Goal: Ask a question

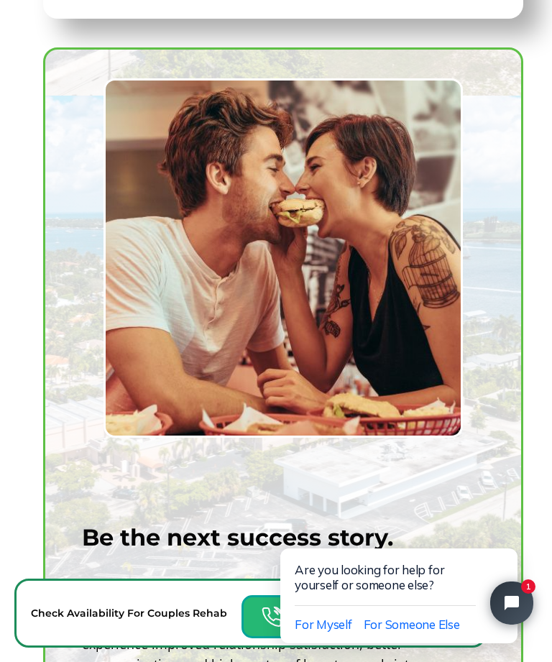
scroll to position [1525, 0]
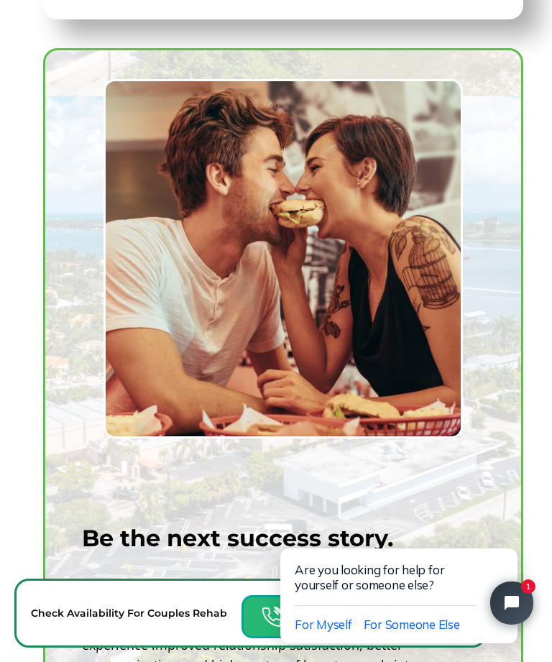
click at [516, 606] on icon "Close chat widget" at bounding box center [519, 603] width 12 height 12
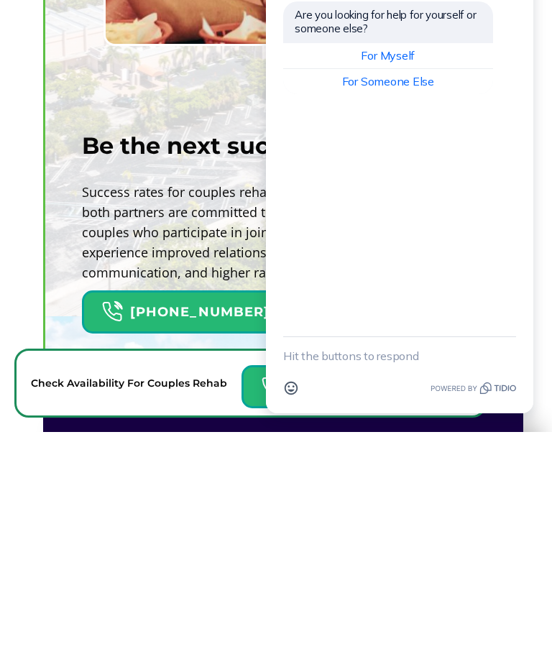
scroll to position [2081, 0]
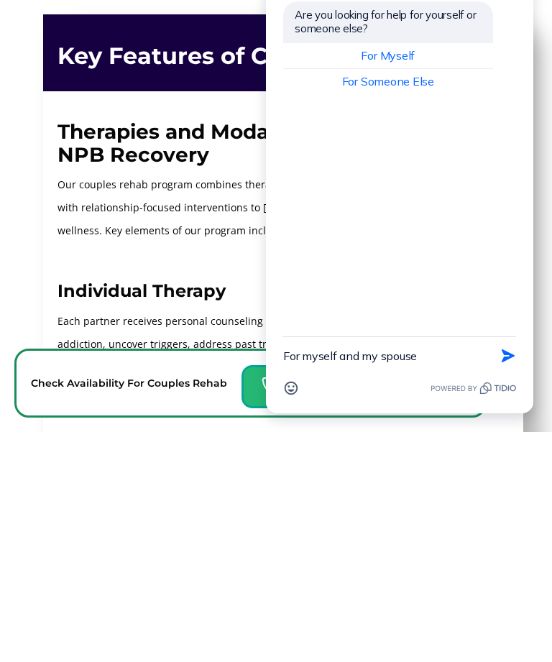
type textarea "For myself and my spouse"
click at [510, 359] on icon "button" at bounding box center [508, 356] width 16 height 16
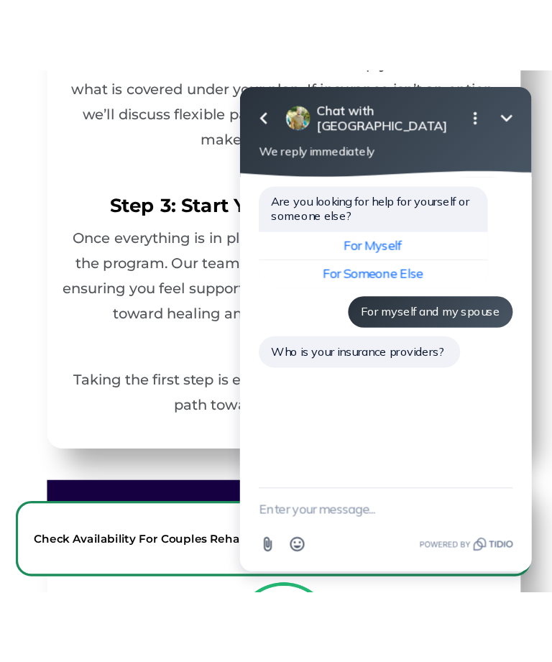
scroll to position [4884, 0]
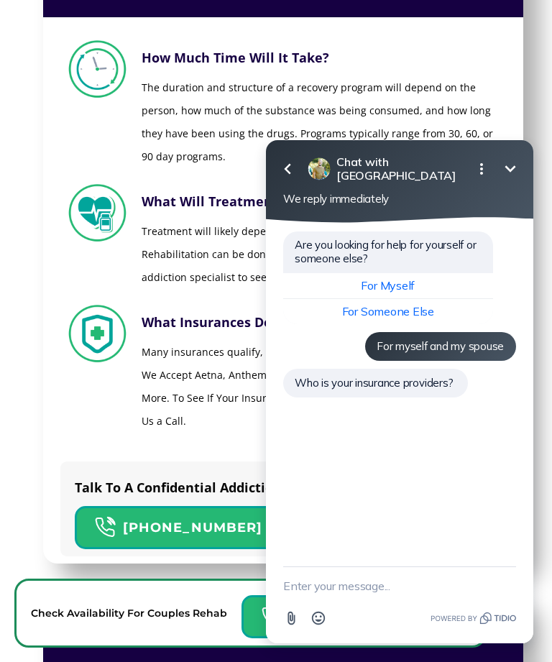
click at [347, 578] on textarea "New message" at bounding box center [399, 585] width 233 height 37
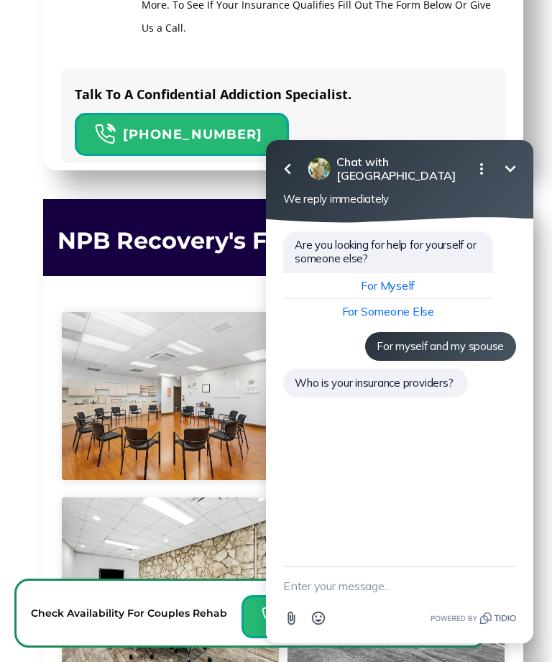
scroll to position [5440, 0]
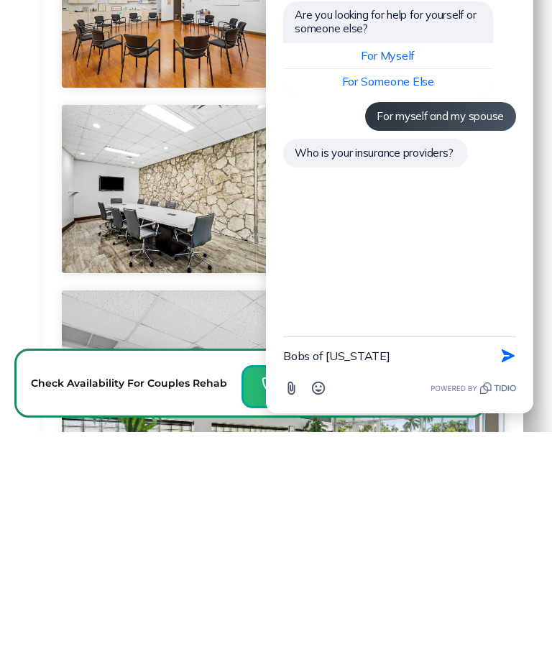
click at [302, 351] on textarea "Bobs of [US_STATE]" at bounding box center [381, 355] width 197 height 37
type textarea "Bcbs of [US_STATE]"
click at [506, 350] on icon "button" at bounding box center [508, 356] width 16 height 16
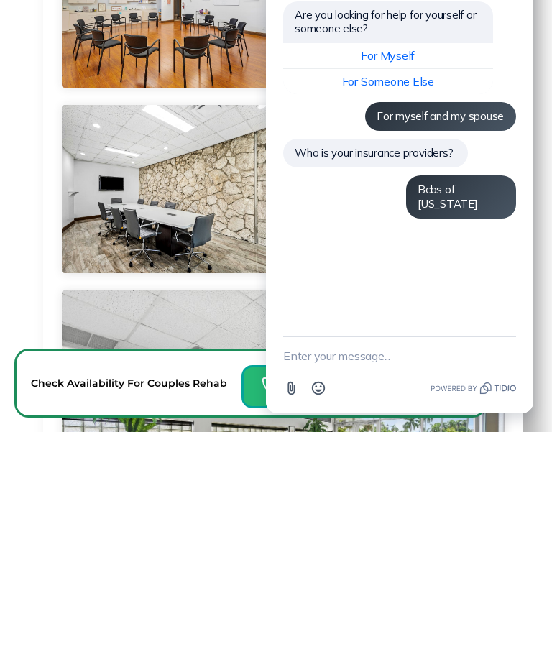
scroll to position [5670, 0]
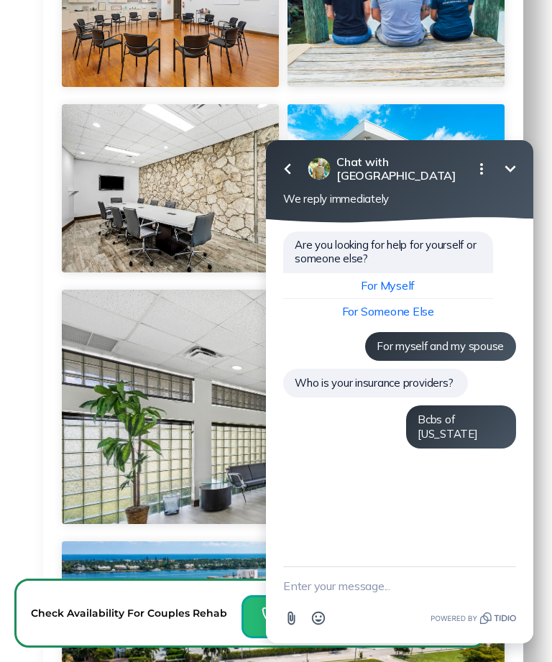
click at [323, 589] on textarea "New message" at bounding box center [399, 585] width 233 height 37
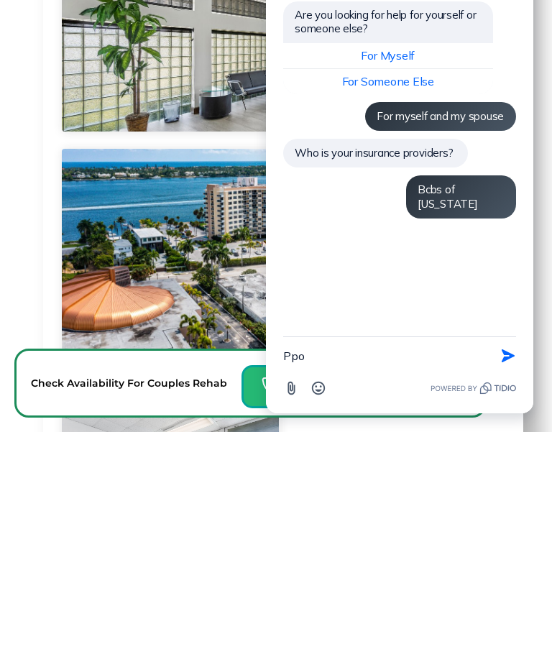
type textarea "Ppo"
click at [516, 349] on button "Send Shortcut" at bounding box center [508, 355] width 27 height 27
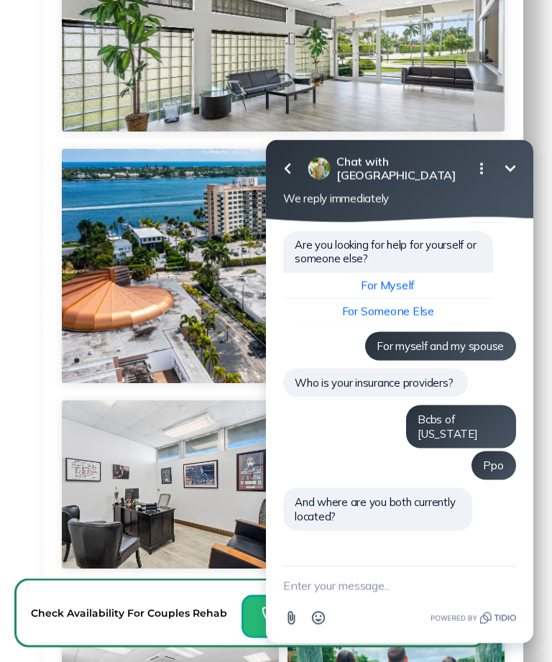
scroll to position [6062, 0]
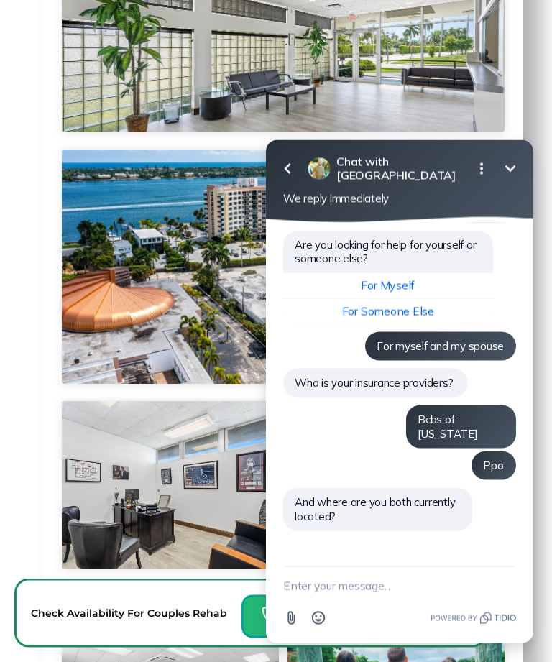
click at [390, 591] on textarea "New message" at bounding box center [399, 584] width 233 height 37
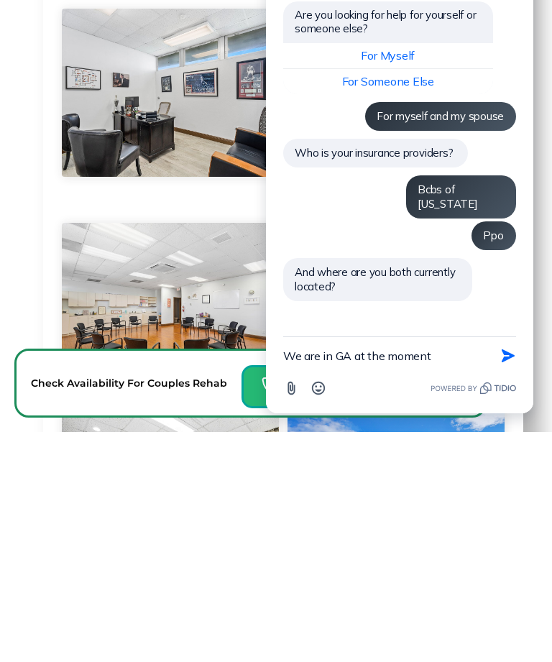
type textarea "We are in GA at the moment"
click at [500, 359] on icon "button" at bounding box center [508, 356] width 16 height 16
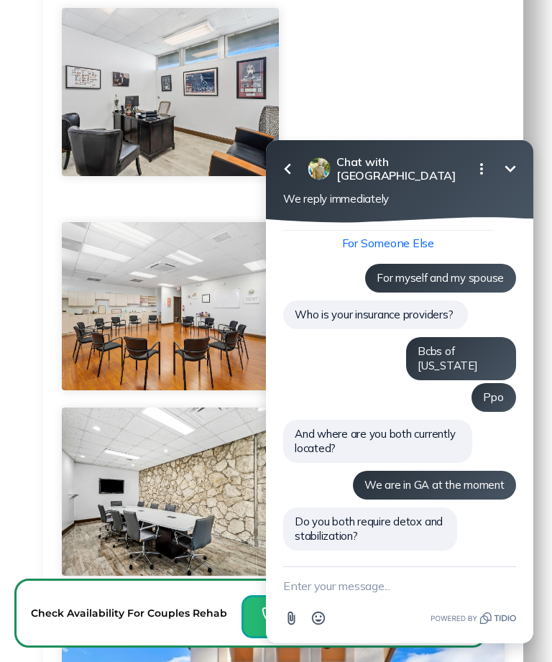
scroll to position [58, 0]
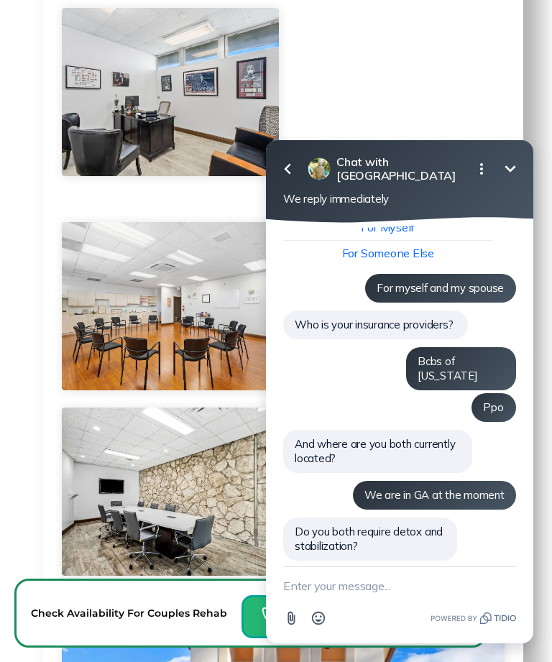
click at [318, 588] on textarea "New message" at bounding box center [399, 585] width 233 height 37
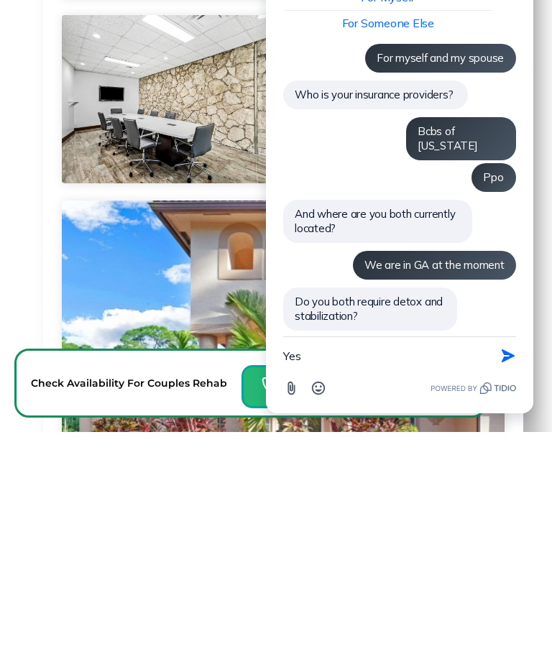
type textarea "Yes"
click at [513, 352] on icon "button" at bounding box center [508, 356] width 16 height 16
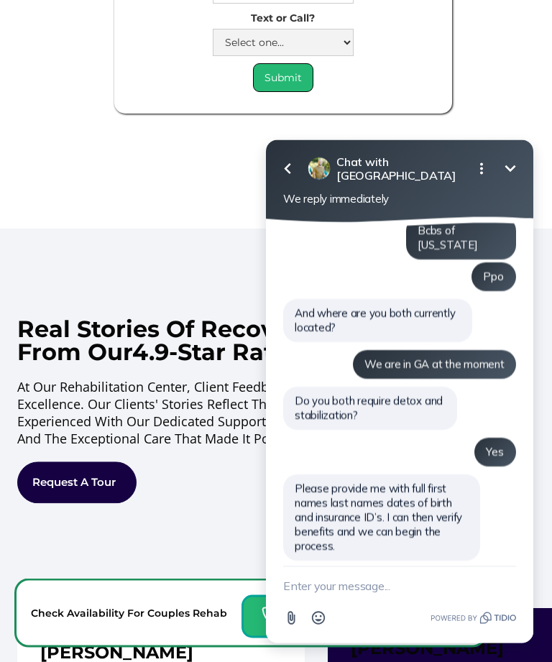
scroll to position [9984, 0]
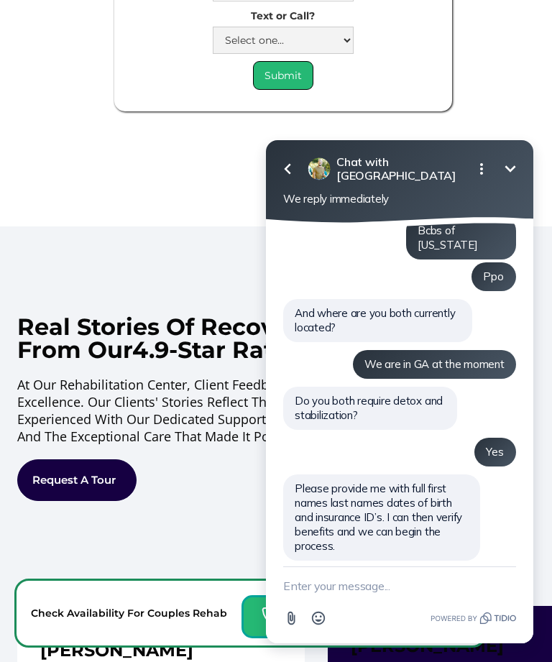
click at [352, 587] on textarea "New message" at bounding box center [399, 585] width 233 height 37
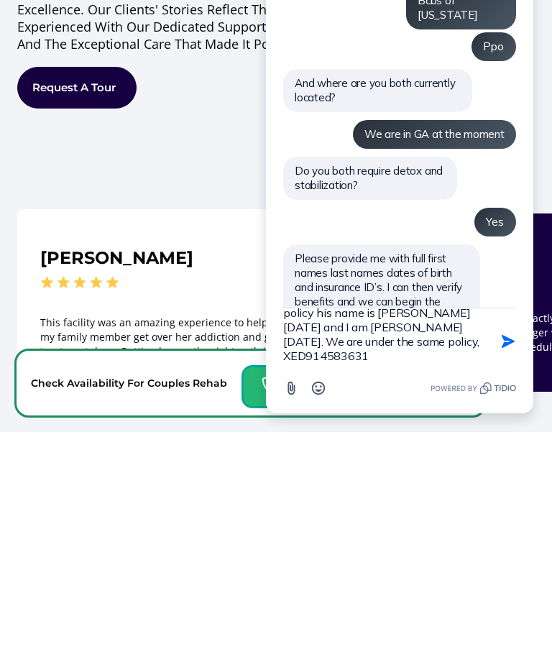
scroll to position [32, 0]
type textarea "My husband is the main carer on the policy his name is [PERSON_NAME] [DATE] and…"
click at [502, 345] on icon "button" at bounding box center [508, 342] width 16 height 16
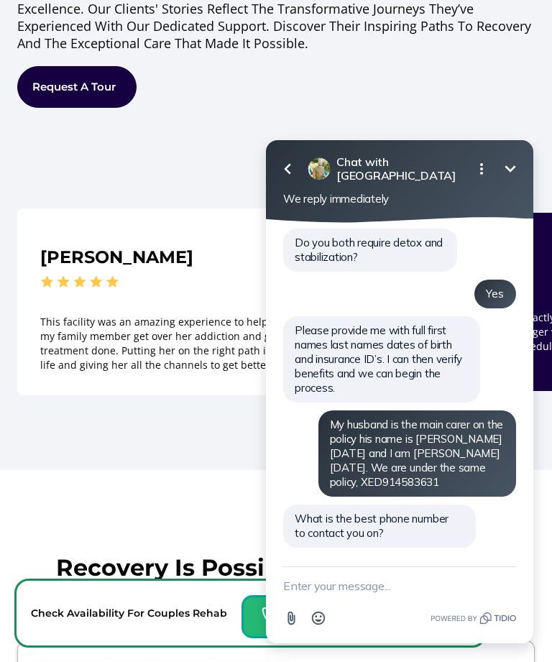
scroll to position [349, 0]
click at [326, 586] on textarea "New message" at bounding box center [399, 585] width 233 height 37
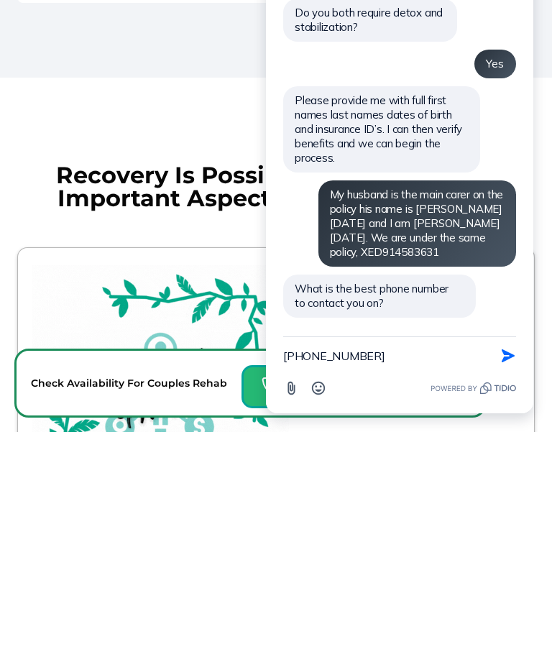
type textarea "[PHONE_NUMBER]"
click at [506, 353] on icon "button" at bounding box center [508, 355] width 13 height 13
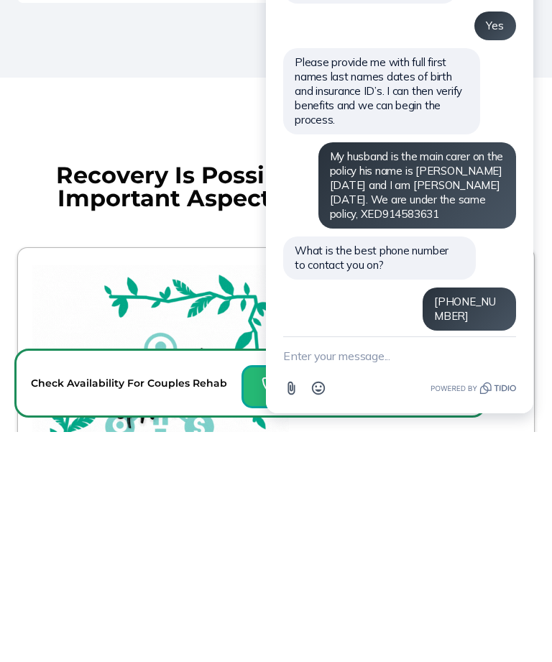
scroll to position [10770, 0]
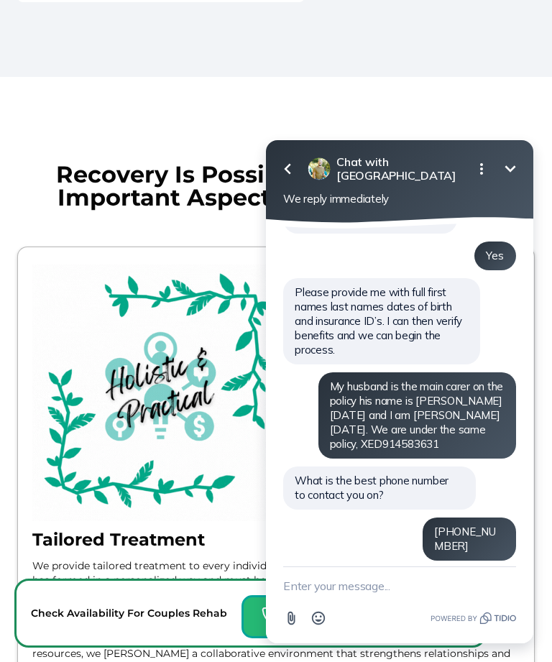
click at [363, 579] on textarea "New message" at bounding box center [399, 585] width 233 height 37
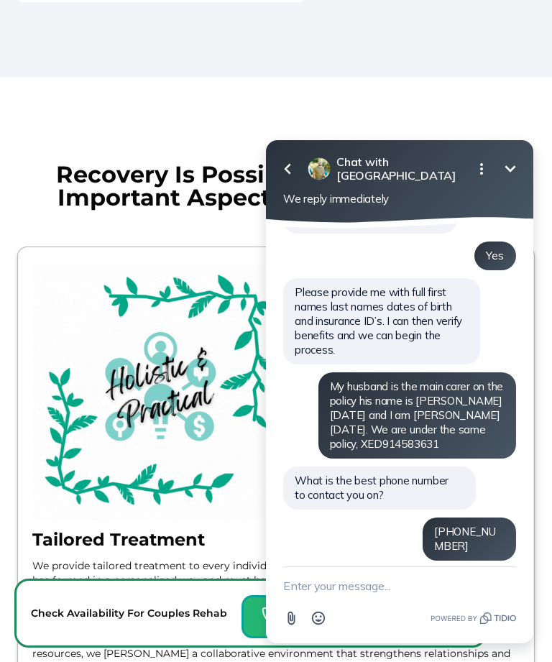
scroll to position [10933, 0]
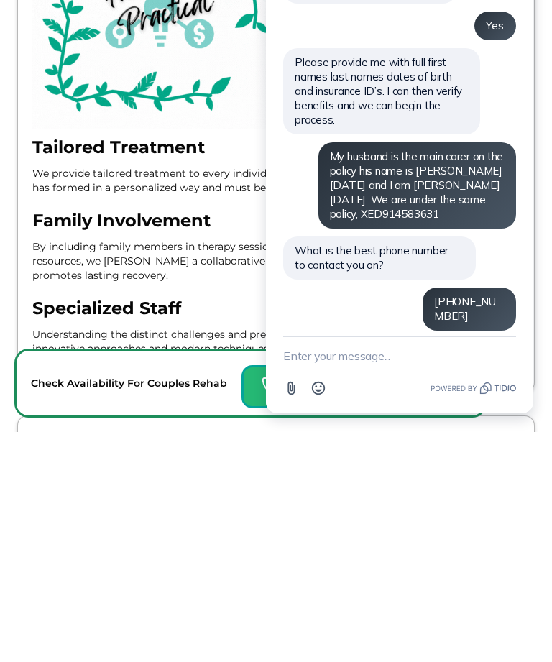
type textarea "Y"
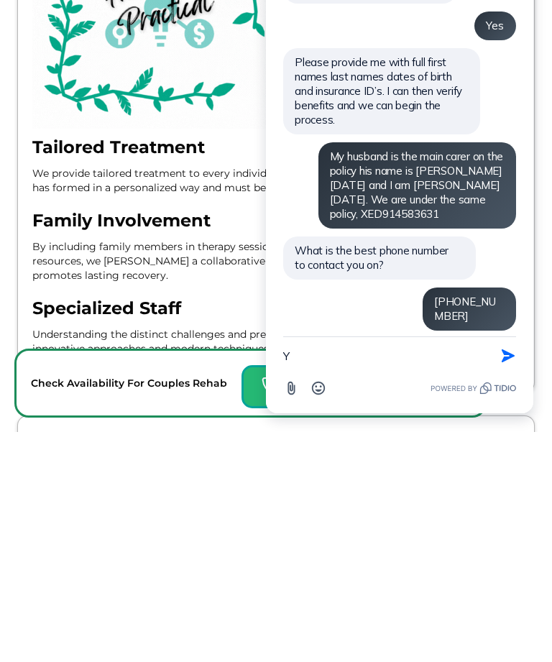
scroll to position [11326, 0]
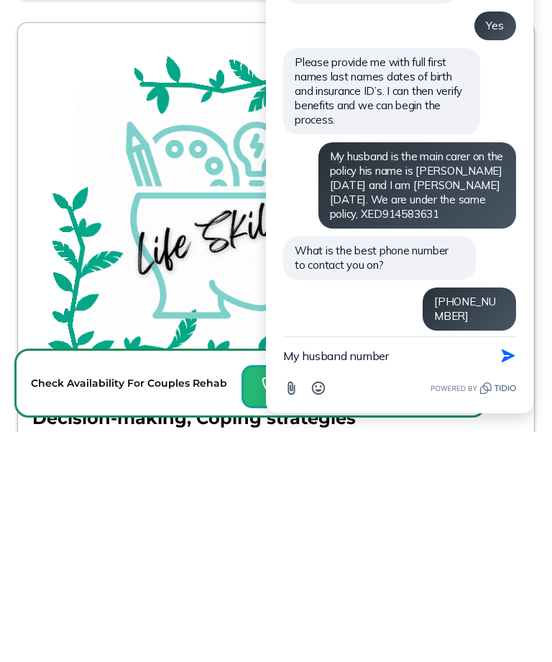
type textarea "My husband number"
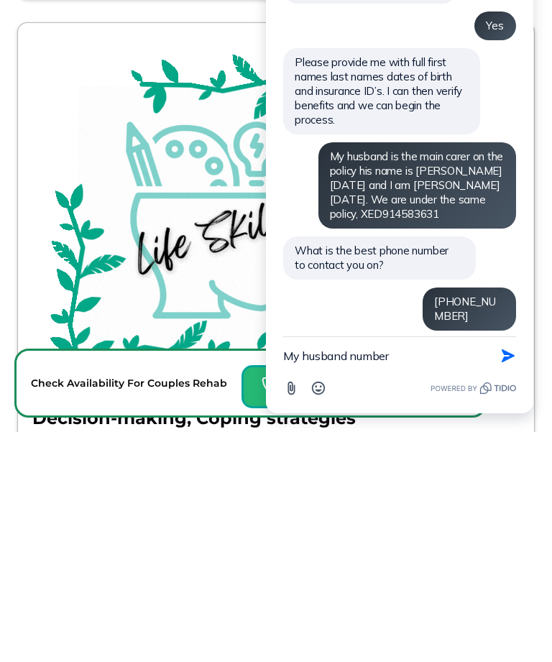
click at [503, 357] on icon "button" at bounding box center [508, 356] width 16 height 16
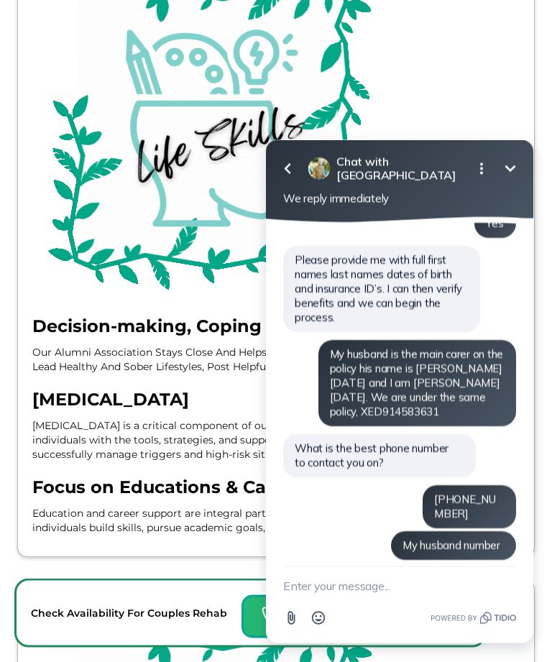
scroll to position [11648, 0]
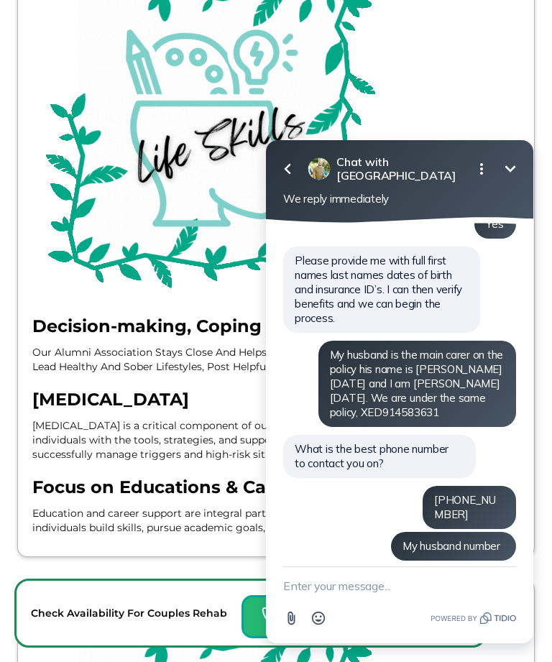
click at [343, 587] on textarea "New message" at bounding box center [399, 585] width 233 height 37
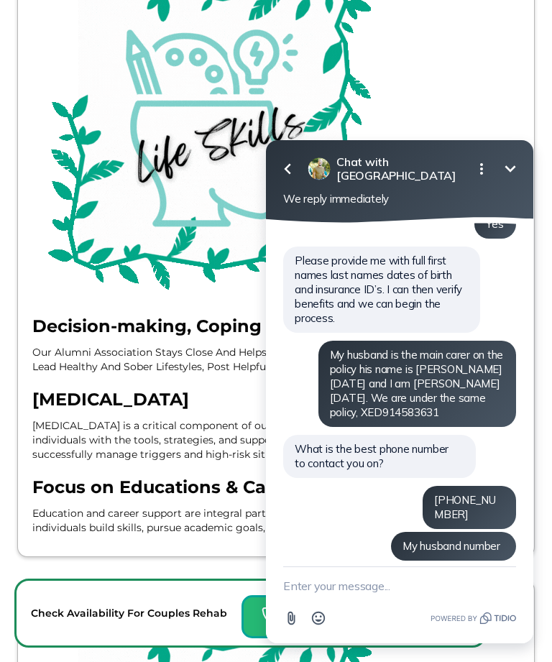
scroll to position [11810, 0]
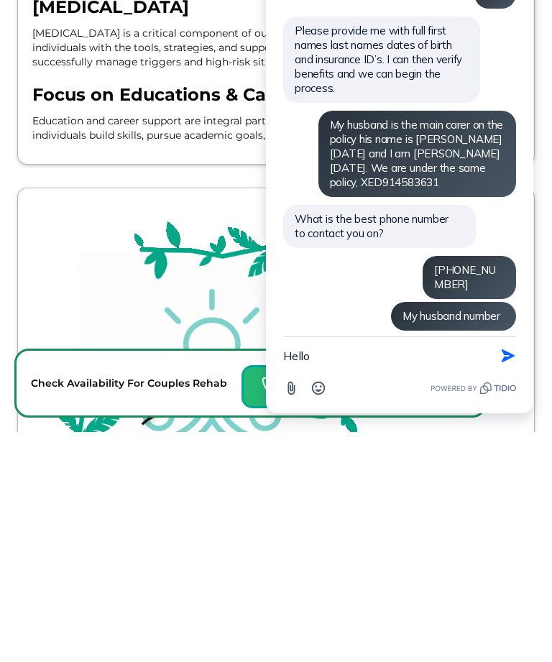
type textarea "Hello"
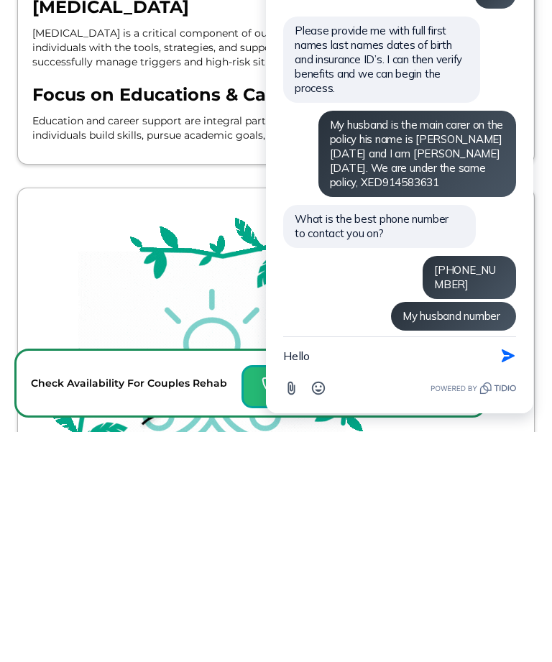
click at [508, 352] on icon "button" at bounding box center [508, 355] width 13 height 13
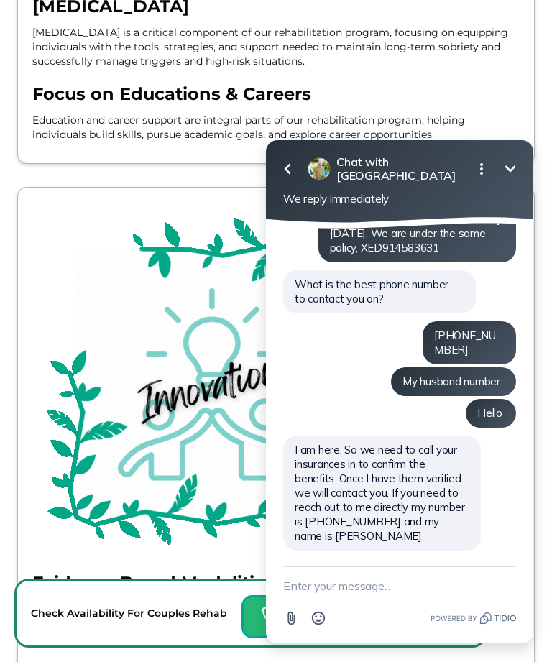
scroll to position [572, 0]
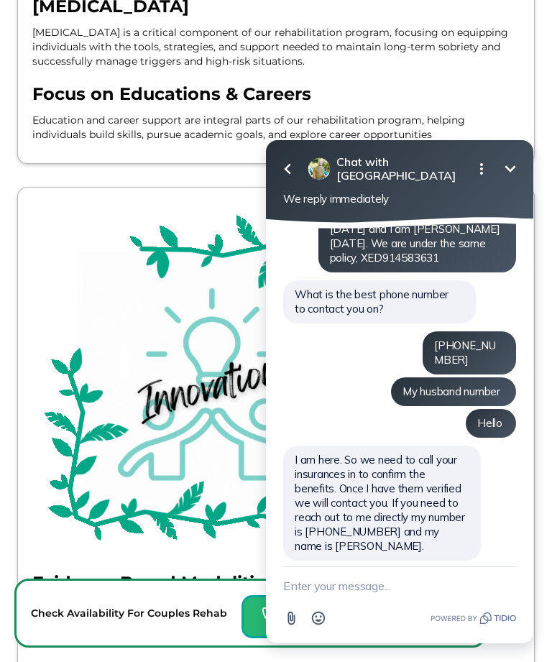
click at [300, 597] on textarea "New message" at bounding box center [399, 585] width 233 height 37
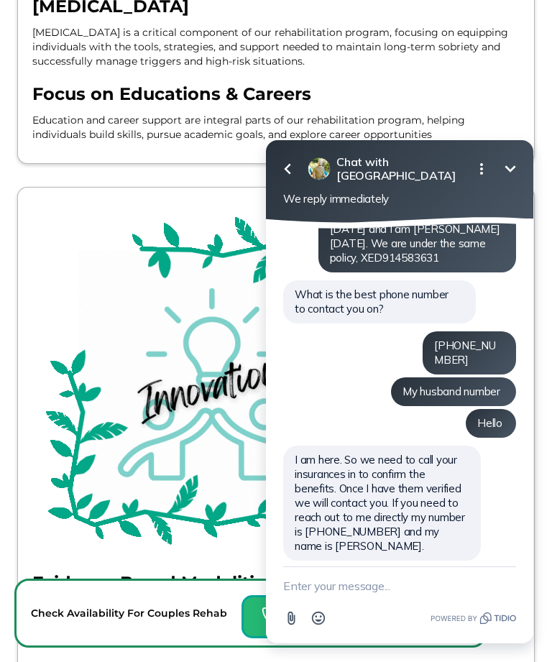
scroll to position [12204, 0]
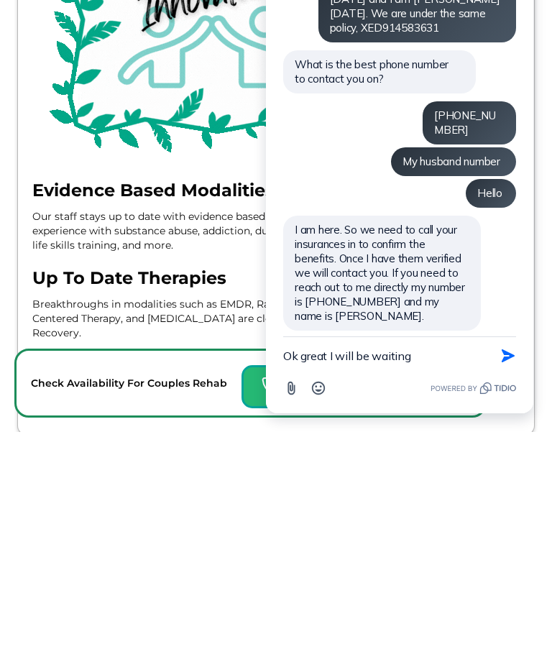
type textarea "Ok great I will be waiting"
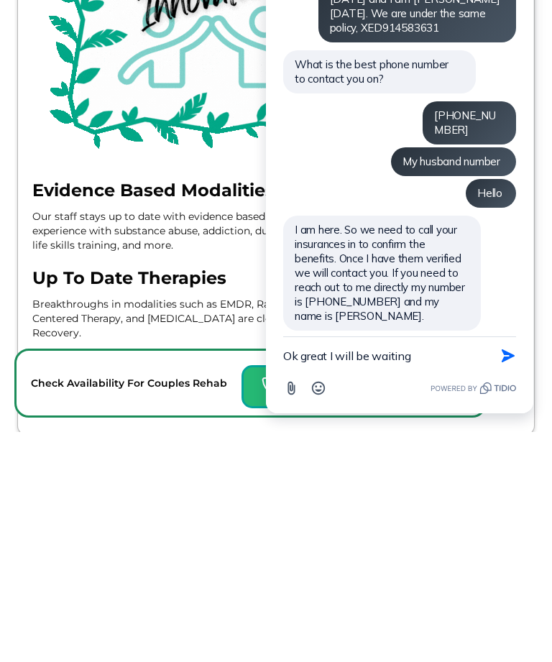
click at [508, 357] on icon "button" at bounding box center [508, 356] width 16 height 16
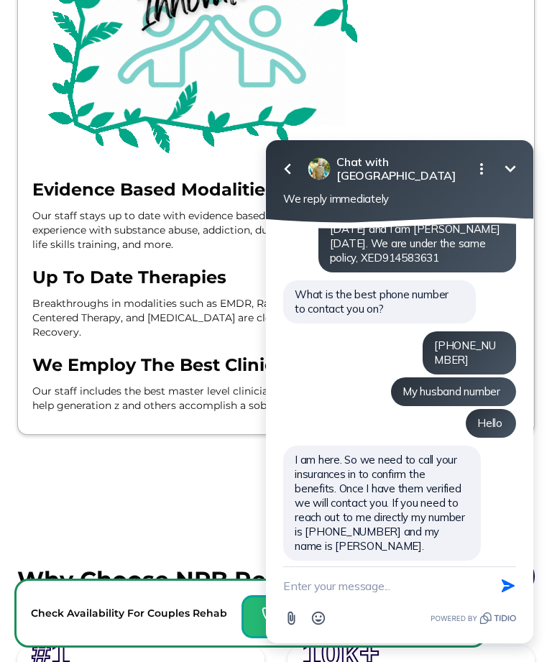
scroll to position [608, 0]
